Goal: Transaction & Acquisition: Book appointment/travel/reservation

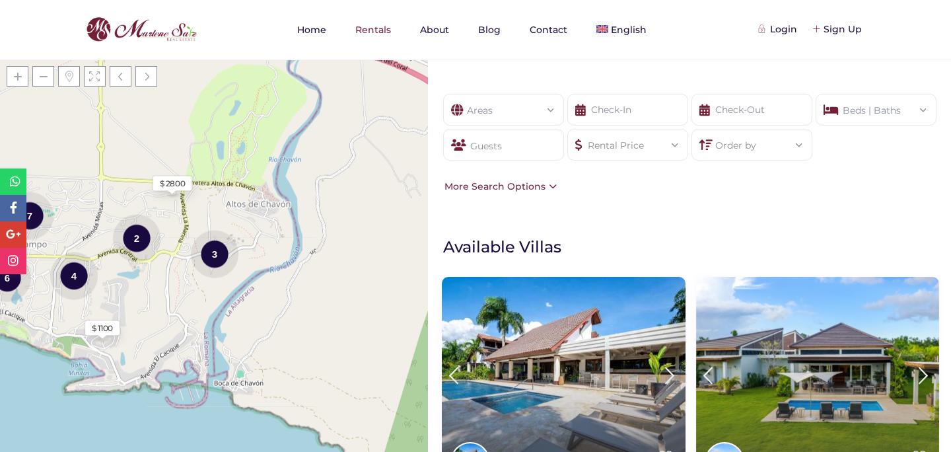
click at [351, 296] on div "Loading Maps $ 1100 $ 2800 2 4 6 7 2 3 $ 1000 + − Leaflet | © OpenStreetMap con…" at bounding box center [214, 255] width 428 height 392
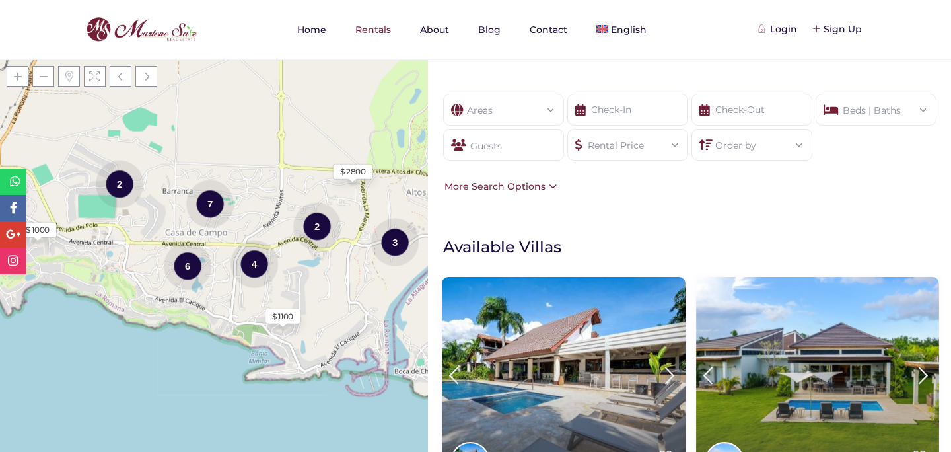
drag, startPoint x: 232, startPoint y: 334, endPoint x: 416, endPoint y: 322, distance: 184.1
click at [416, 322] on div "Loading Maps $ 1100 $ 2800 2 4 6 7 2 3 $ 1000 + − Leaflet | © OpenStreetMap con…" at bounding box center [214, 255] width 428 height 392
click at [188, 270] on div "6" at bounding box center [188, 266] width 48 height 50
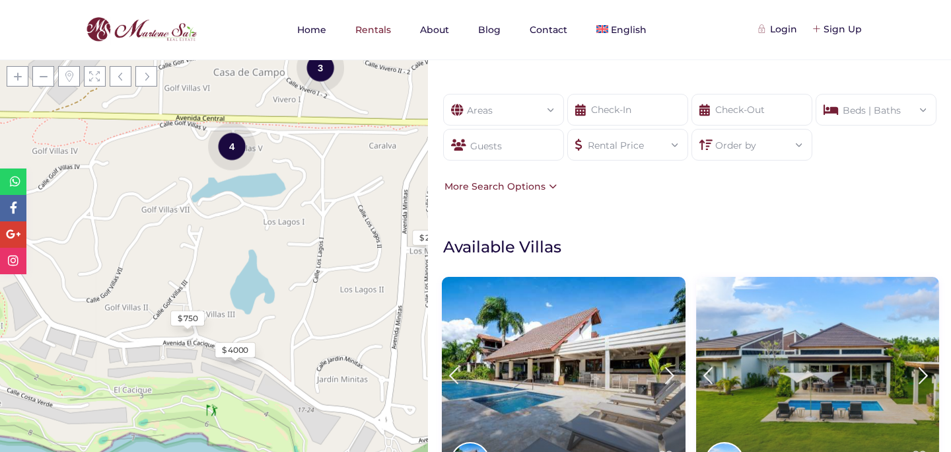
click at [181, 320] on div "$ 750" at bounding box center [188, 318] width 20 height 12
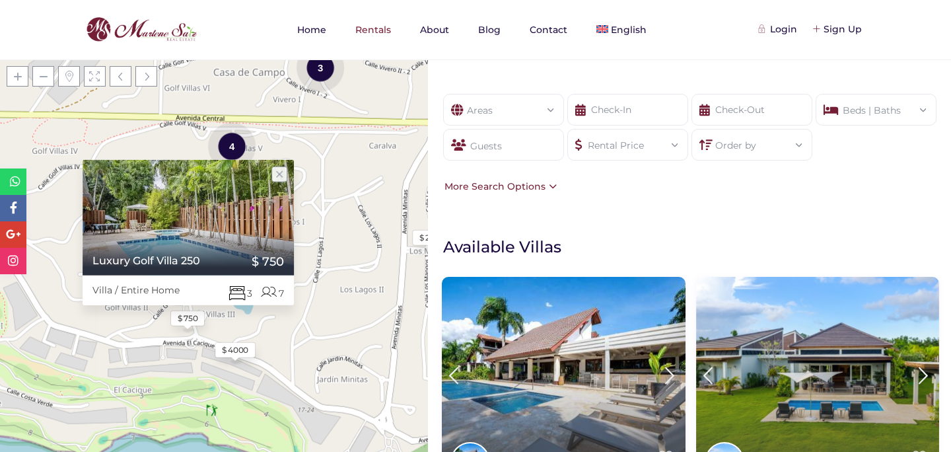
click at [198, 217] on div at bounding box center [188, 218] width 211 height 116
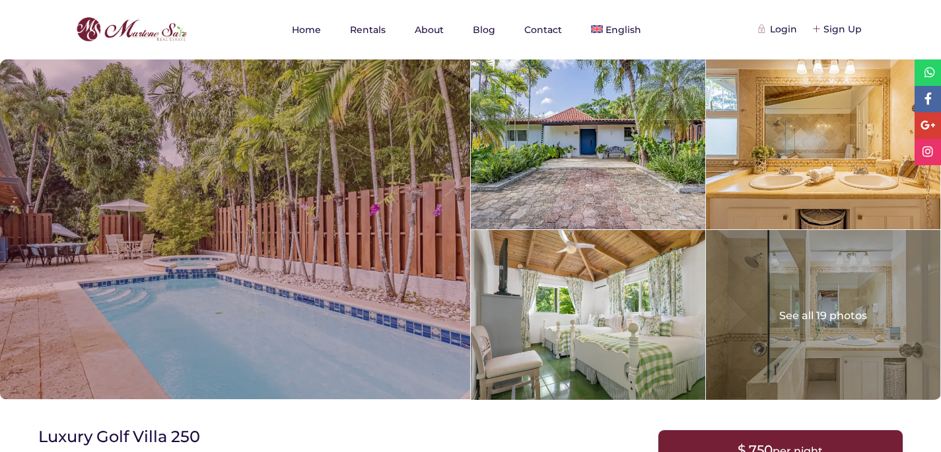
click at [416, 257] on div at bounding box center [235, 229] width 470 height 340
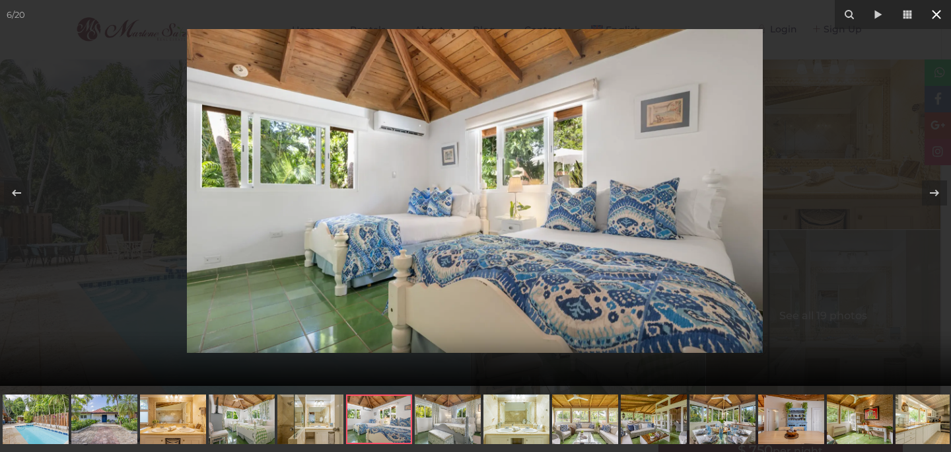
click at [941, 17] on icon at bounding box center [937, 15] width 16 height 16
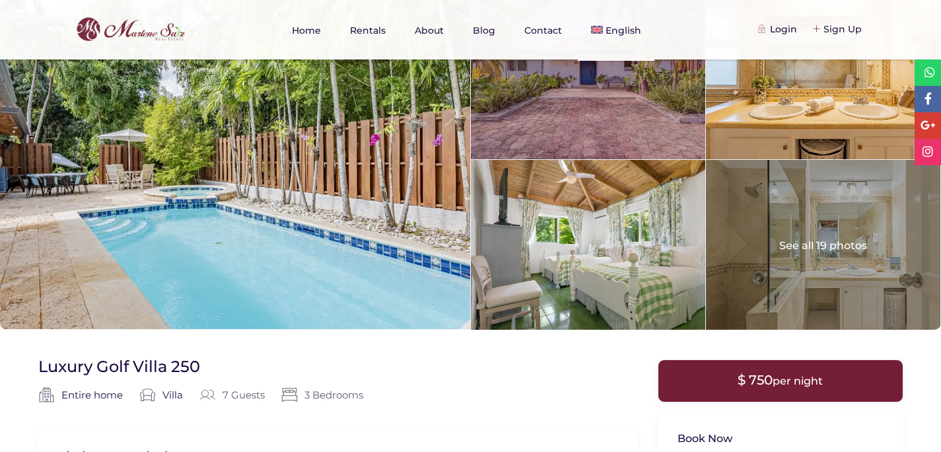
scroll to position [5, 0]
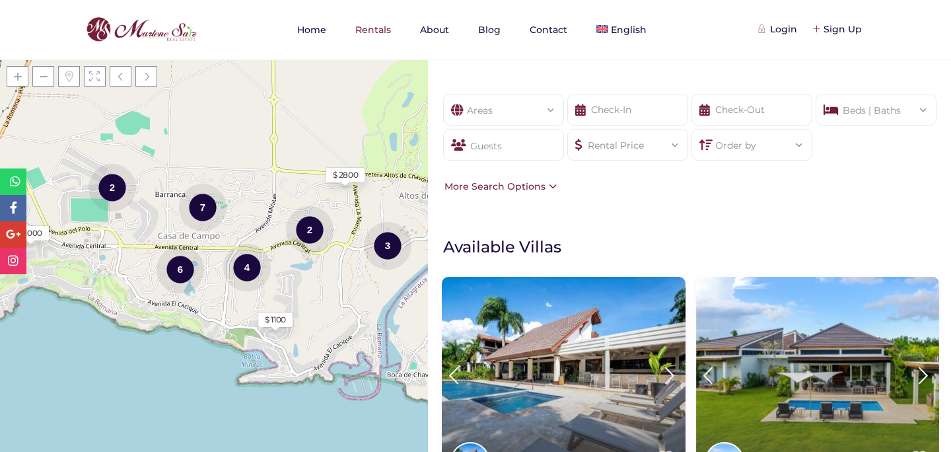
click at [627, 150] on div "Rental Price" at bounding box center [628, 140] width 100 height 23
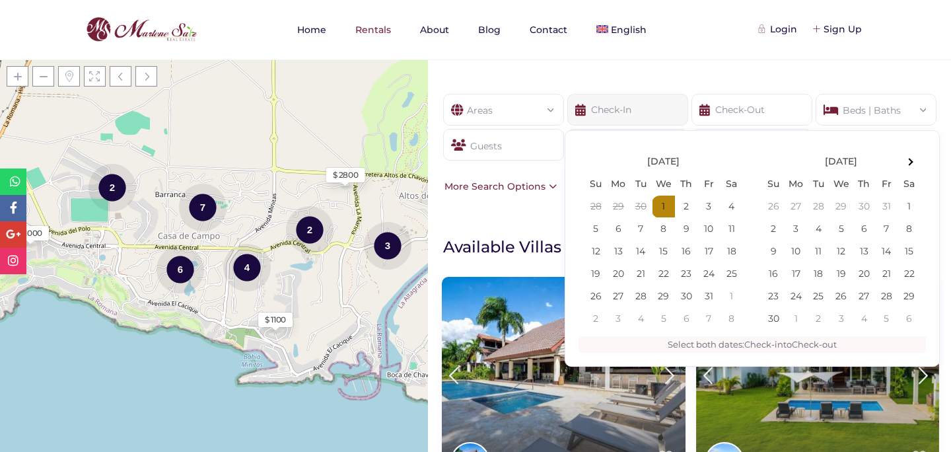
click at [624, 108] on input "text" at bounding box center [628, 110] width 121 height 32
click at [909, 164] on span at bounding box center [909, 162] width 7 height 7
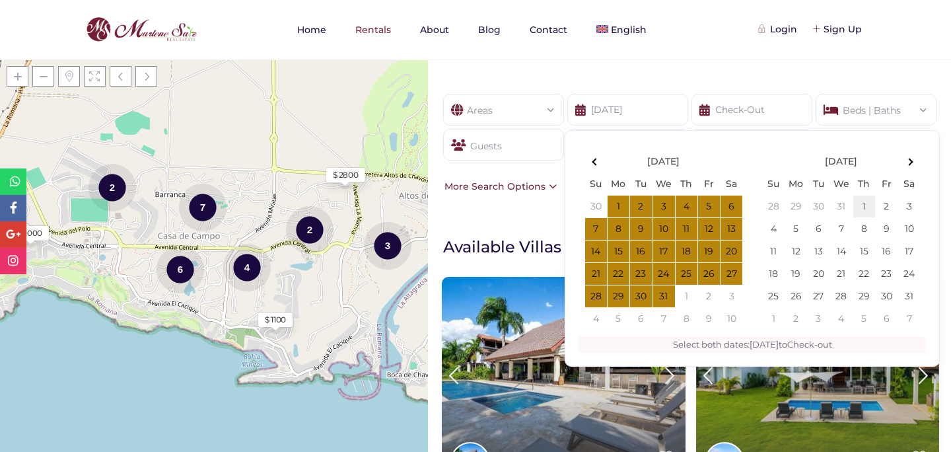
type input "11-02-2025"
type input "01-01-2026"
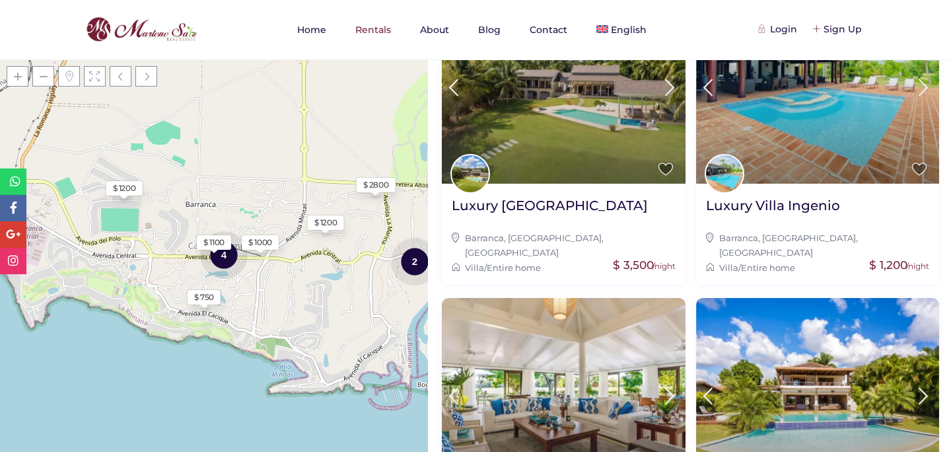
scroll to position [899, 0]
